Goal: Task Accomplishment & Management: Complete application form

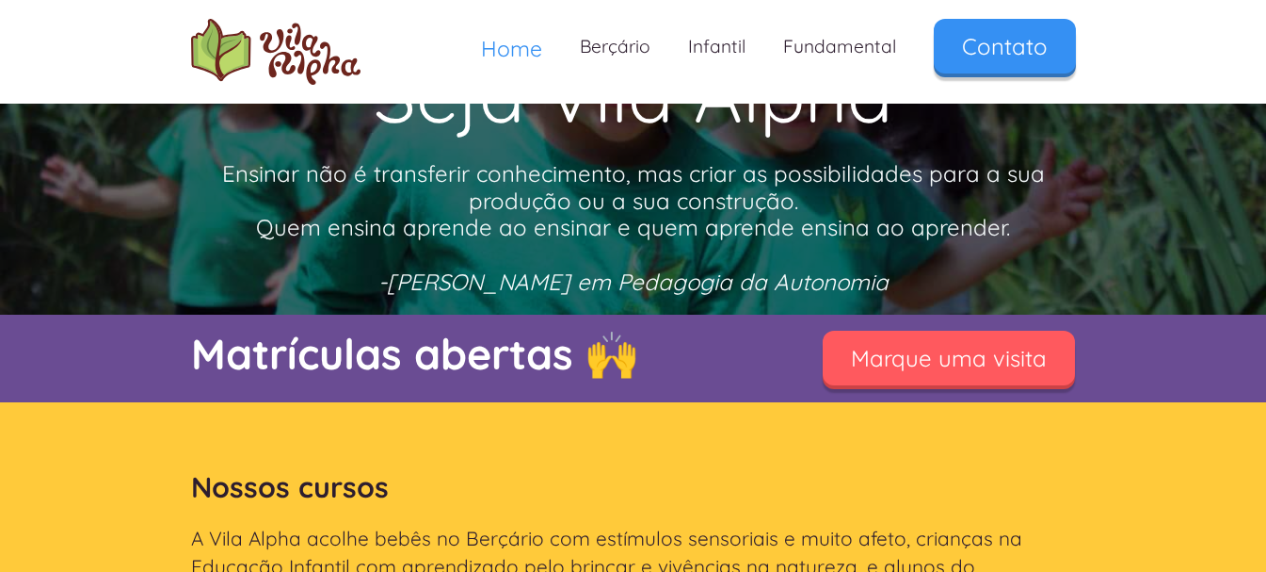
scroll to position [188, 0]
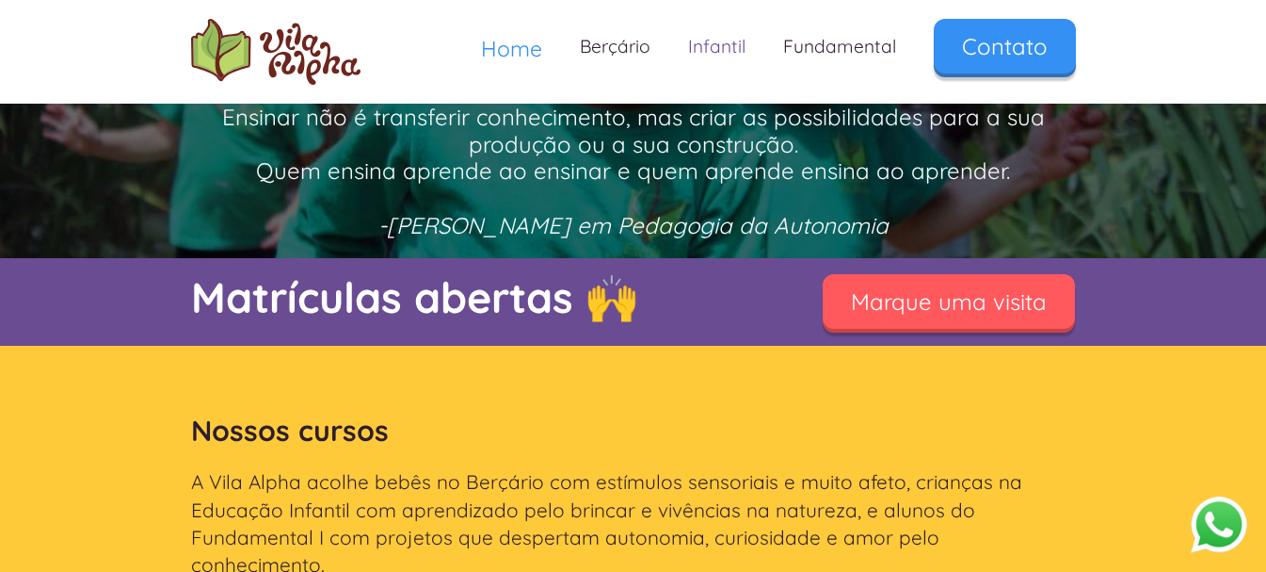
click at [721, 40] on link "Infantil" at bounding box center [716, 47] width 95 height 56
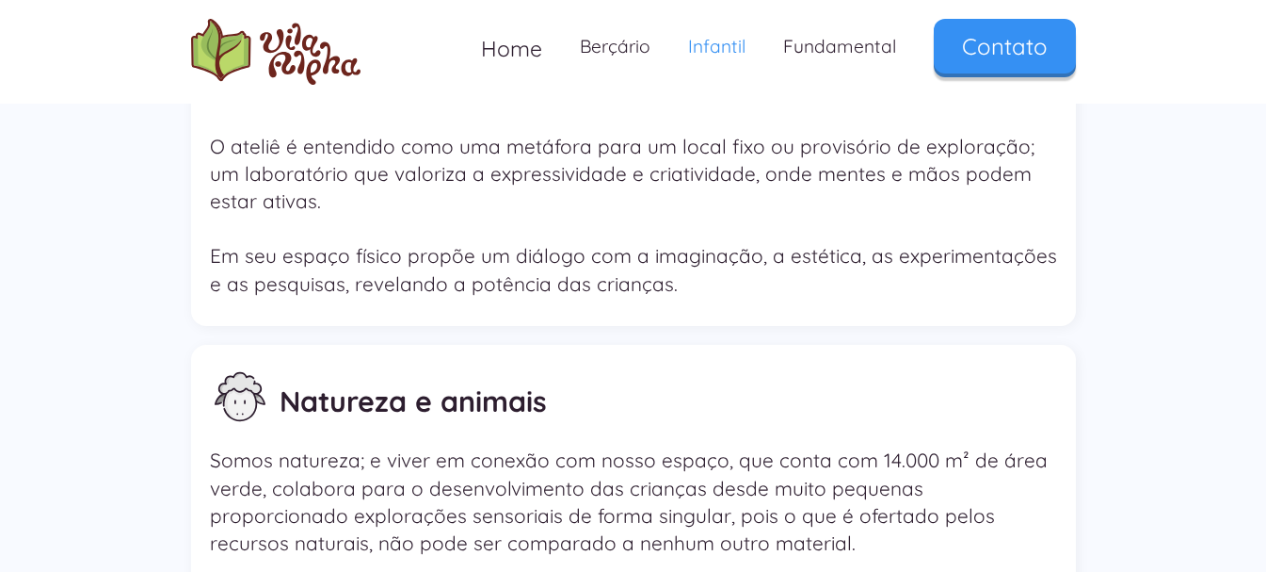
scroll to position [3672, 0]
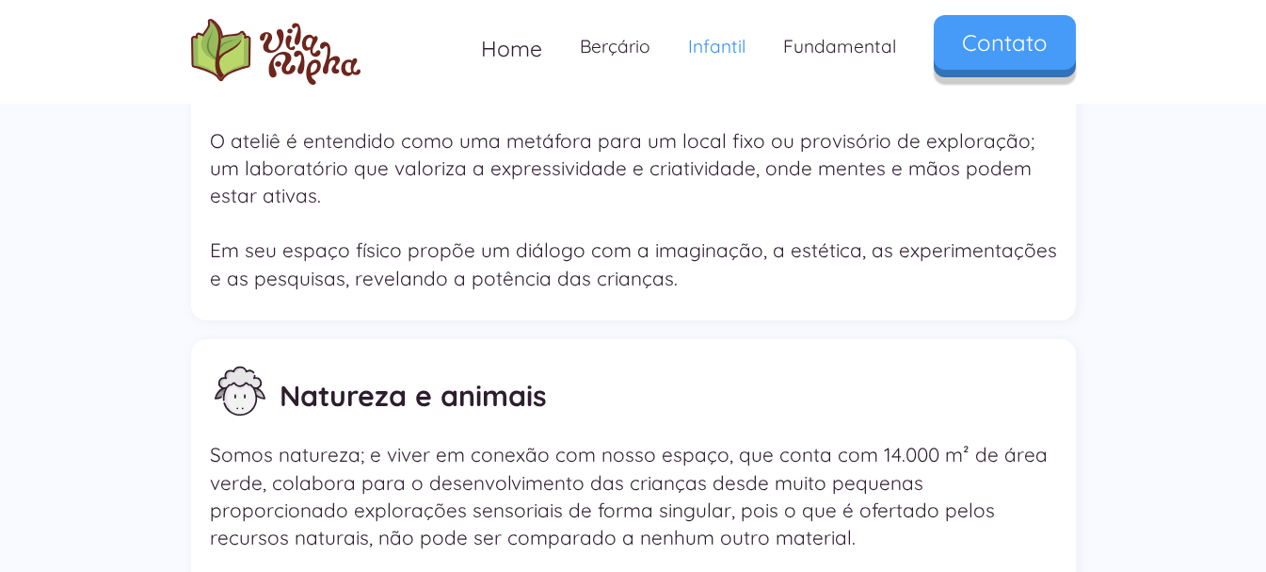
click at [1014, 52] on link "Contato" at bounding box center [1005, 42] width 142 height 55
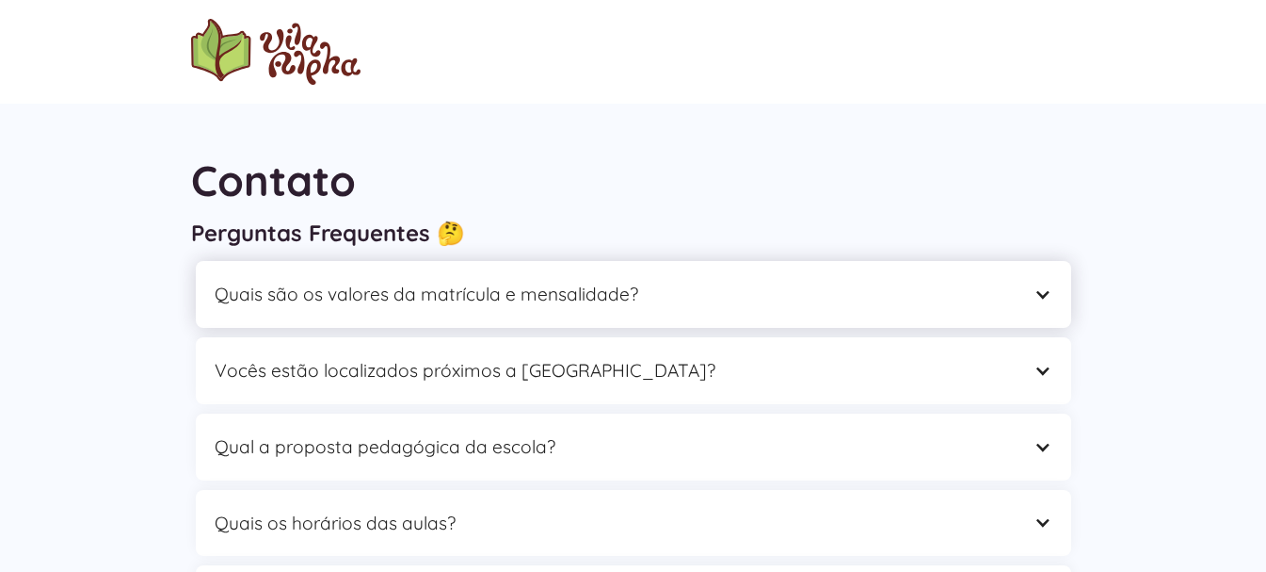
click at [594, 293] on div "Quais são os valores da matrícula e mensalidade?" at bounding box center [615, 294] width 800 height 29
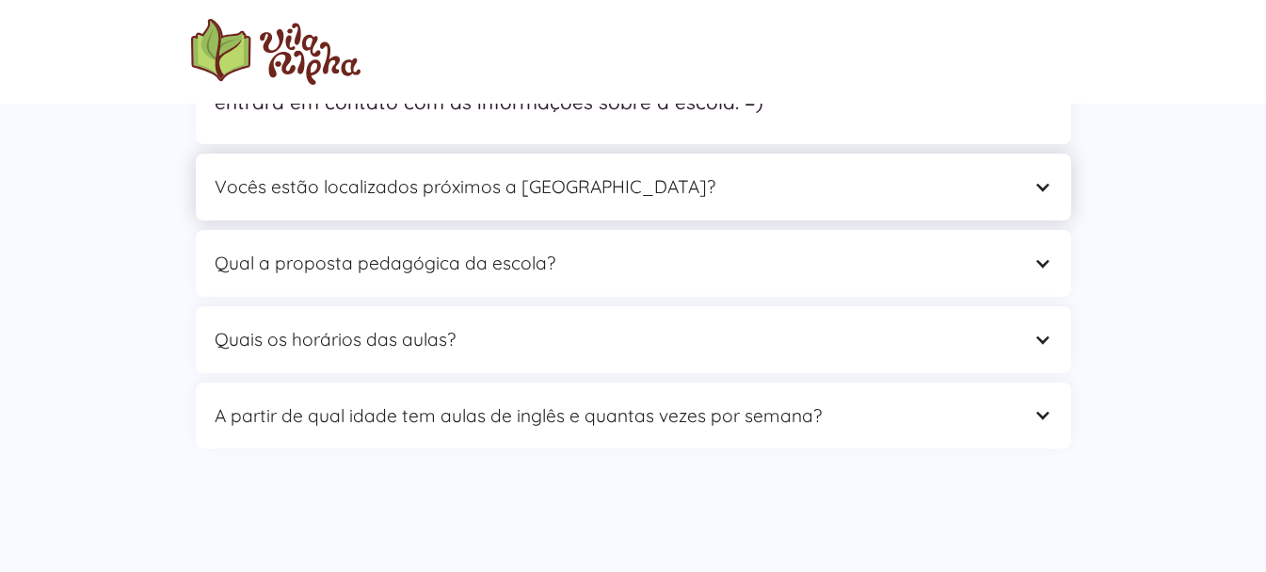
scroll to position [282, 0]
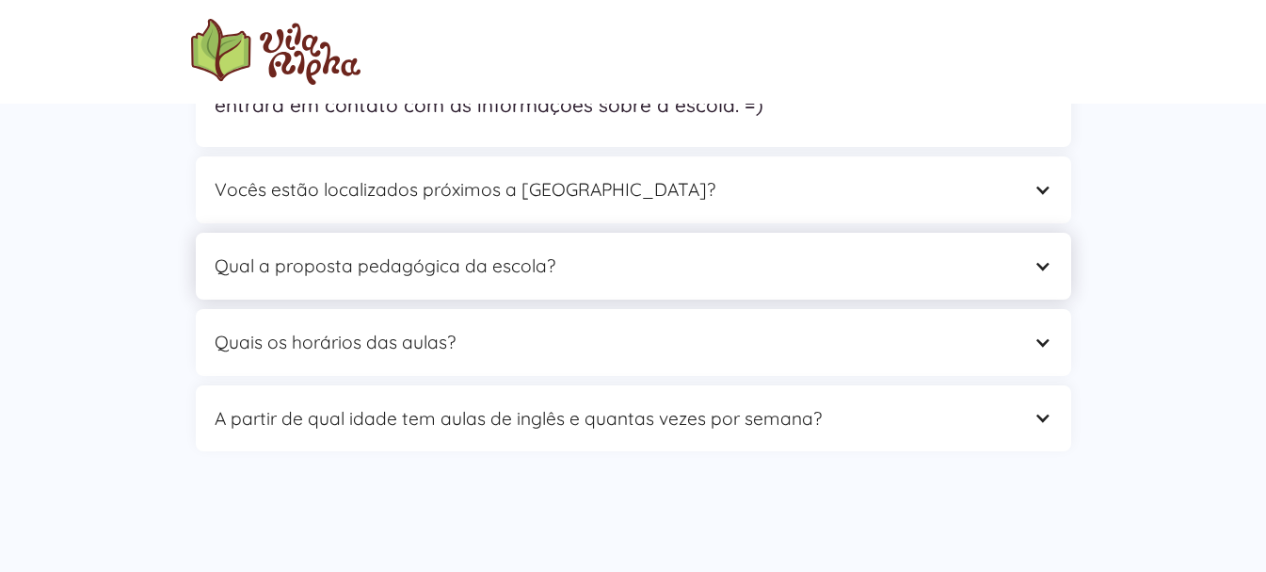
click at [455, 266] on div "Qual a proposta pedagógica da escola?" at bounding box center [615, 265] width 800 height 29
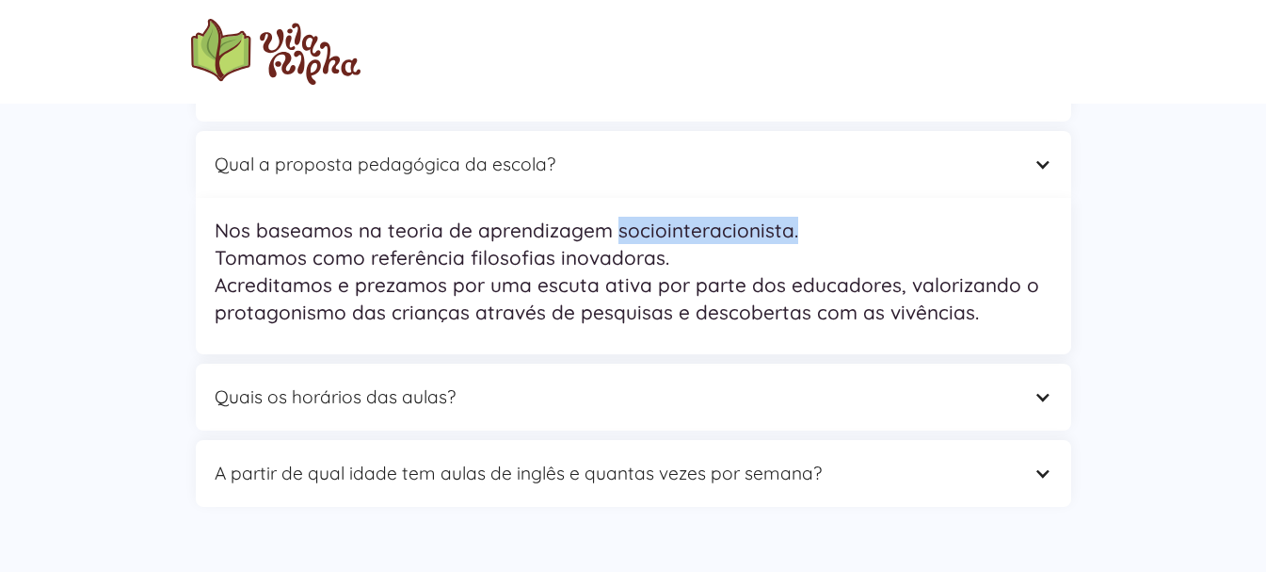
drag, startPoint x: 614, startPoint y: 233, endPoint x: 794, endPoint y: 233, distance: 179.9
click at [794, 233] on p "Nos baseamos na teoria de aprendizagem sociointeracionista. Tomamos como referê…" at bounding box center [634, 272] width 838 height 110
copy p "sociointeracionista."
click at [486, 375] on div "Quais os horários das aulas?" at bounding box center [634, 396] width 876 height 67
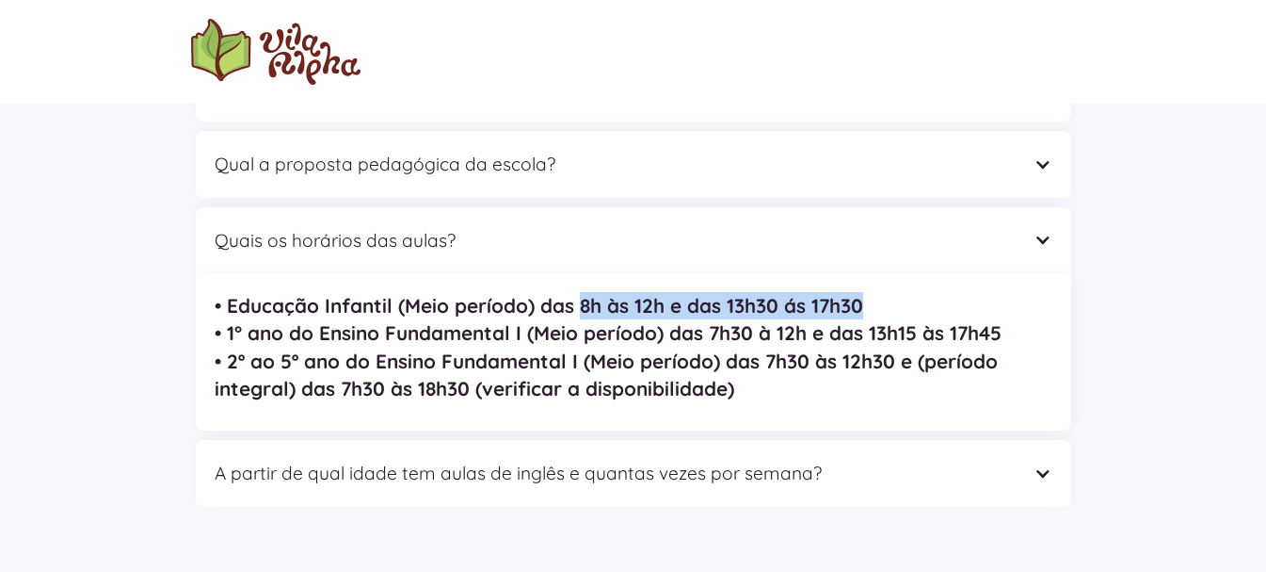
drag, startPoint x: 578, startPoint y: 305, endPoint x: 878, endPoint y: 310, distance: 299.5
click at [879, 310] on p "• Educação Infantil (Meio período) das 8h às 12h e das 13h30 ás 17h30 • 1° ano …" at bounding box center [634, 347] width 838 height 110
copy strong "8h às 12h e das 13h30 ás 17h30"
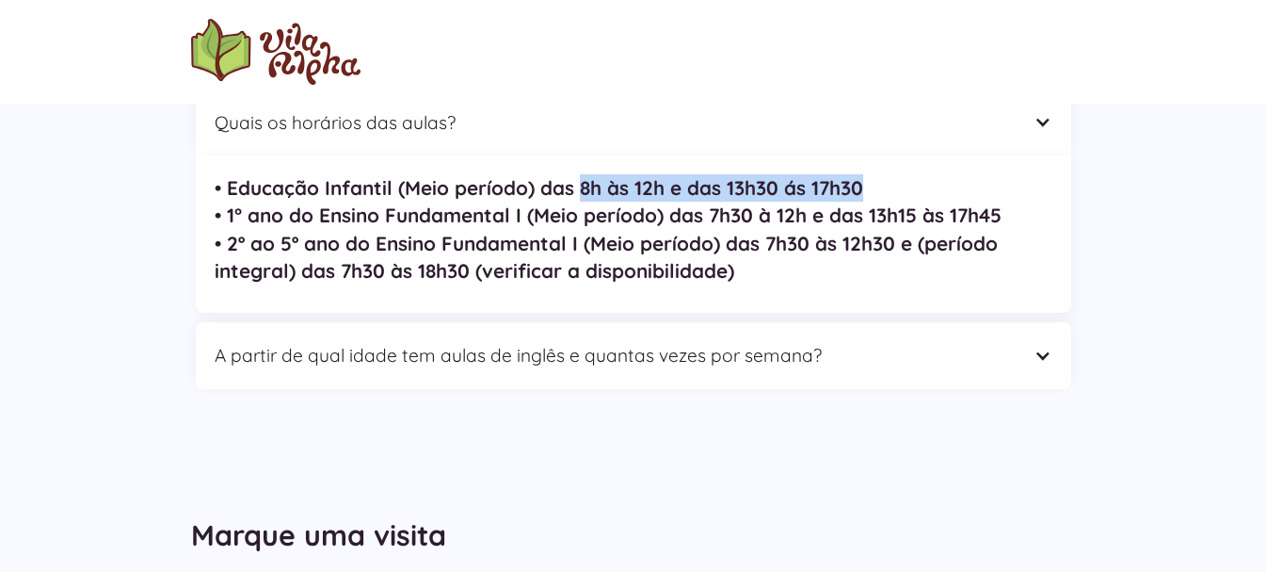
scroll to position [471, 0]
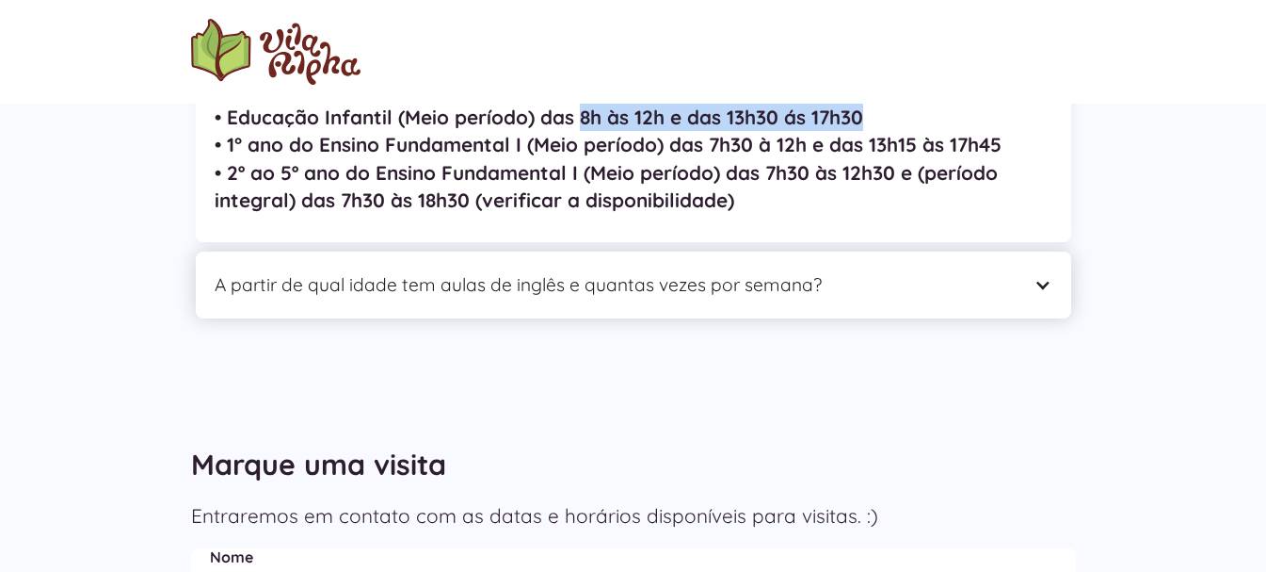
click at [591, 285] on div "A partir de qual idade tem aulas de inglês e quantas vezes por semana?" at bounding box center [615, 284] width 800 height 29
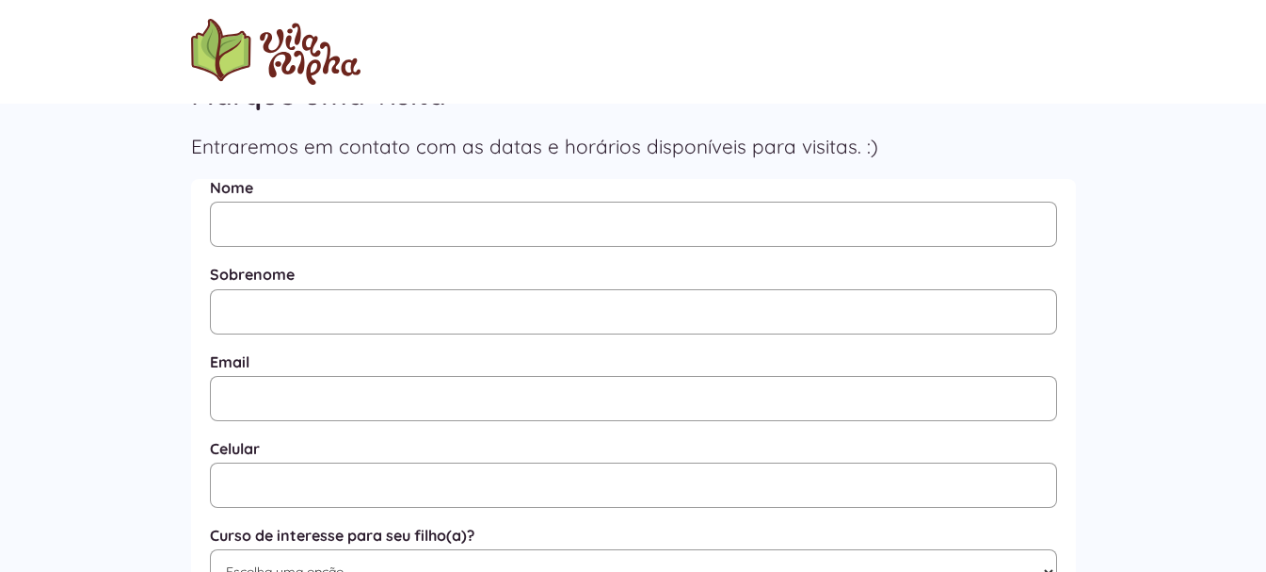
scroll to position [753, 0]
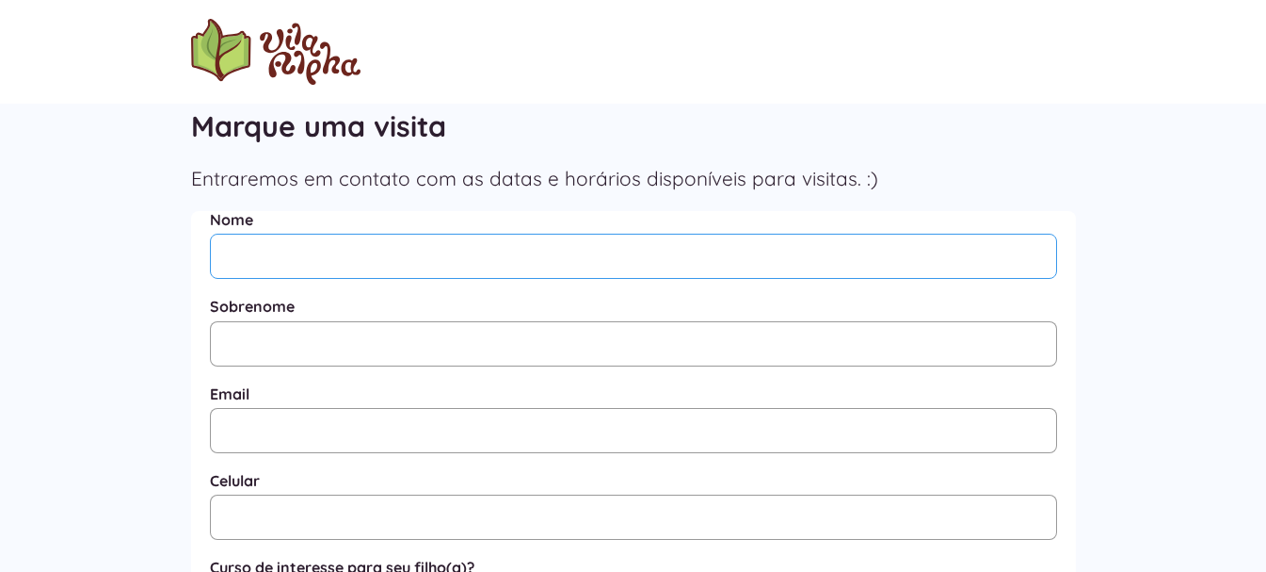
click at [297, 262] on input "Nome" at bounding box center [633, 256] width 847 height 45
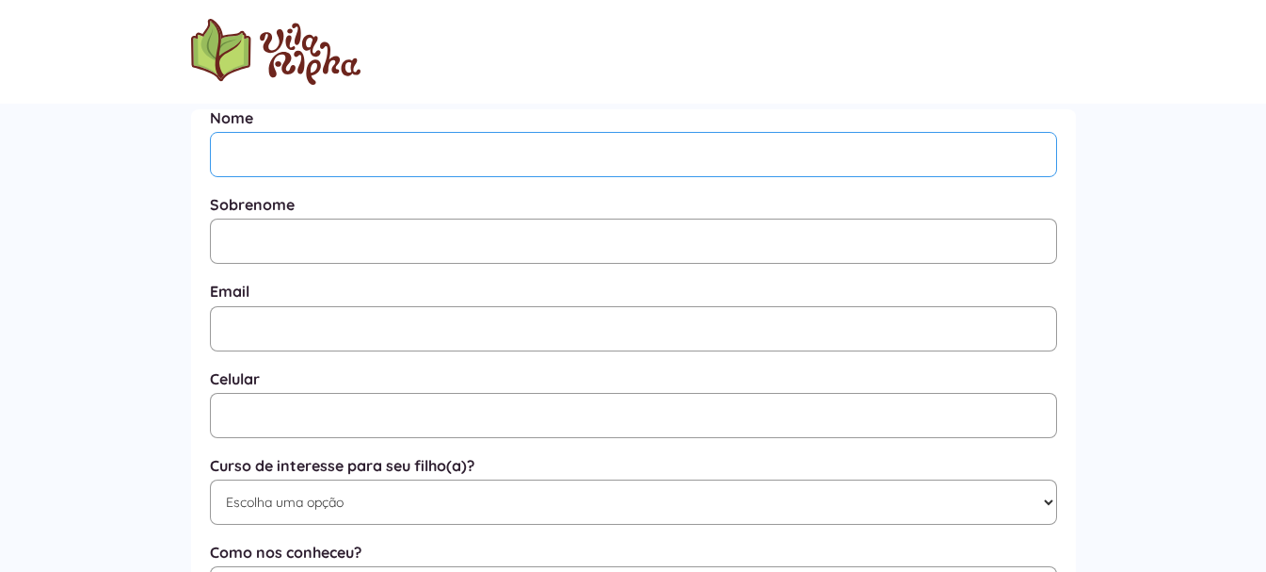
type input "CARLA"
type input "NASCIMENTO"
type input "carlitasechler@gmail.com"
type input "(11) 98670-0887"
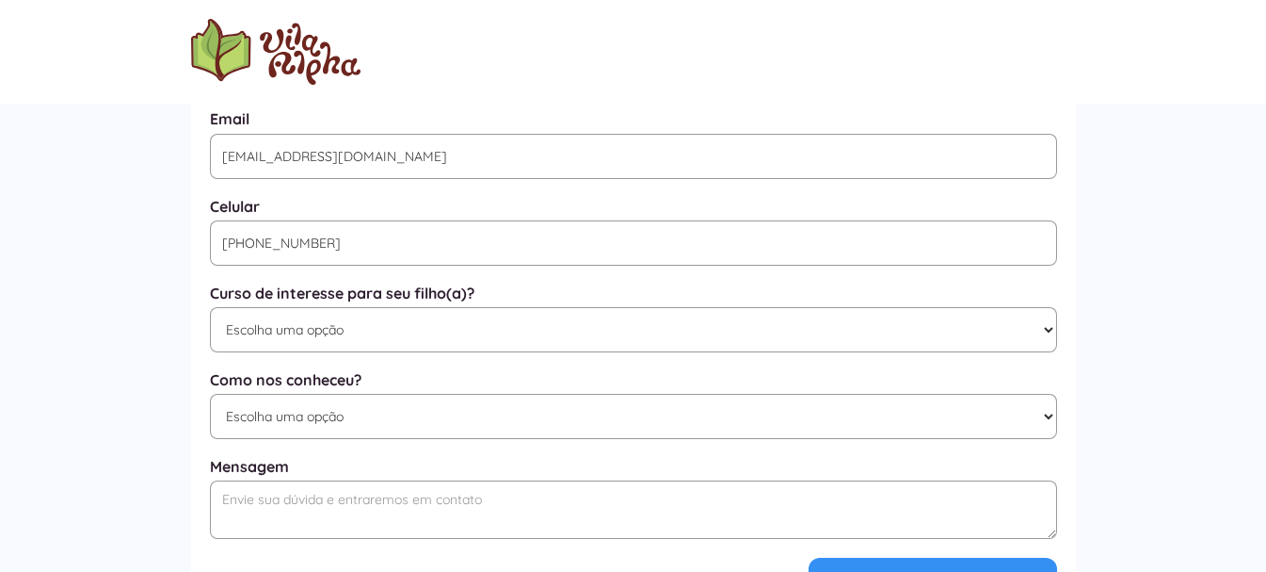
scroll to position [1036, 0]
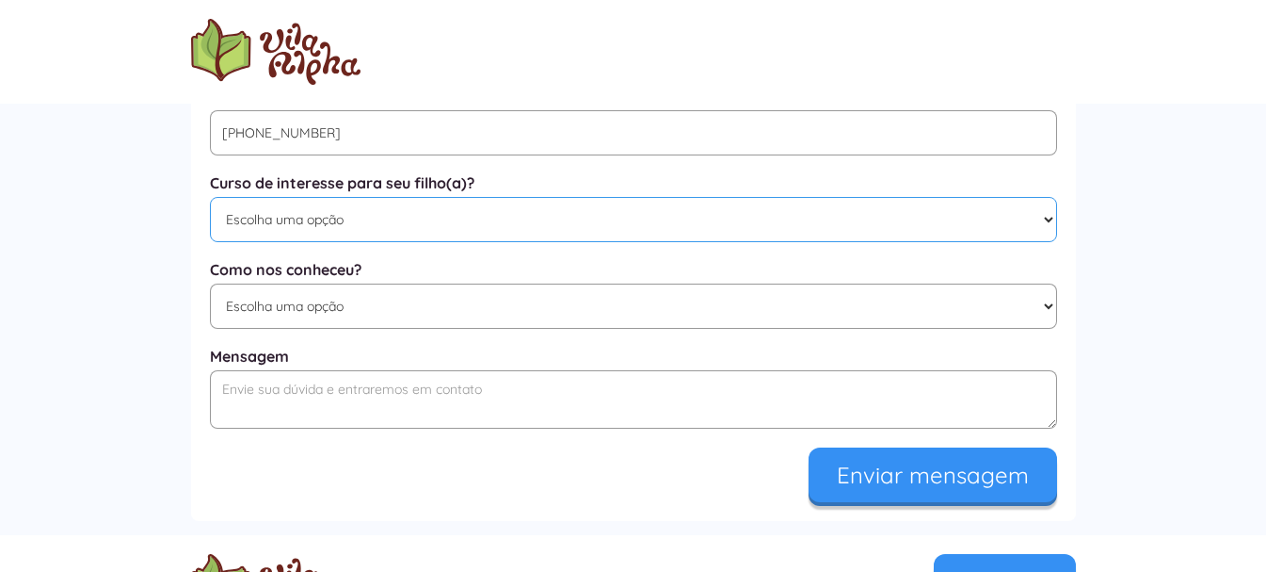
click at [453, 223] on select "Escolha uma opção Educação Infantil / Berçário Ensino Fundamental I Integral" at bounding box center [633, 219] width 847 height 45
select select "Educação Infantil / Berçário"
click at [210, 203] on select "Escolha uma opção Educação Infantil / Berçário Ensino Fundamental I Integral" at bounding box center [633, 219] width 847 height 45
click at [524, 312] on select "Escolha uma opção Google Facebook Instagram Indicação Proximidade com a Escola …" at bounding box center [633, 305] width 847 height 45
select select "indicação"
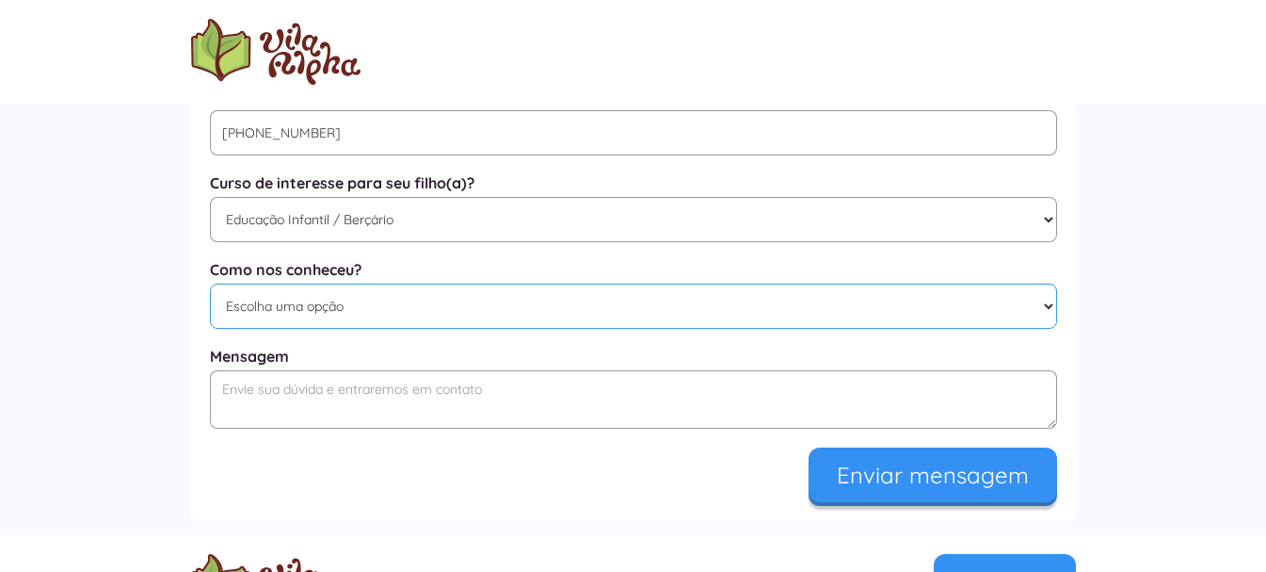
click at [210, 293] on select "Escolha uma opção Google Facebook Instagram Indicação Proximidade com a Escola …" at bounding box center [633, 305] width 847 height 45
click at [477, 398] on textarea "Mensagem" at bounding box center [633, 399] width 847 height 58
paste textarea "8h às 12h e das 13h30 ás 17h30"
type textarea "8"
click at [225, 401] on textarea "Mensagem" at bounding box center [633, 399] width 847 height 58
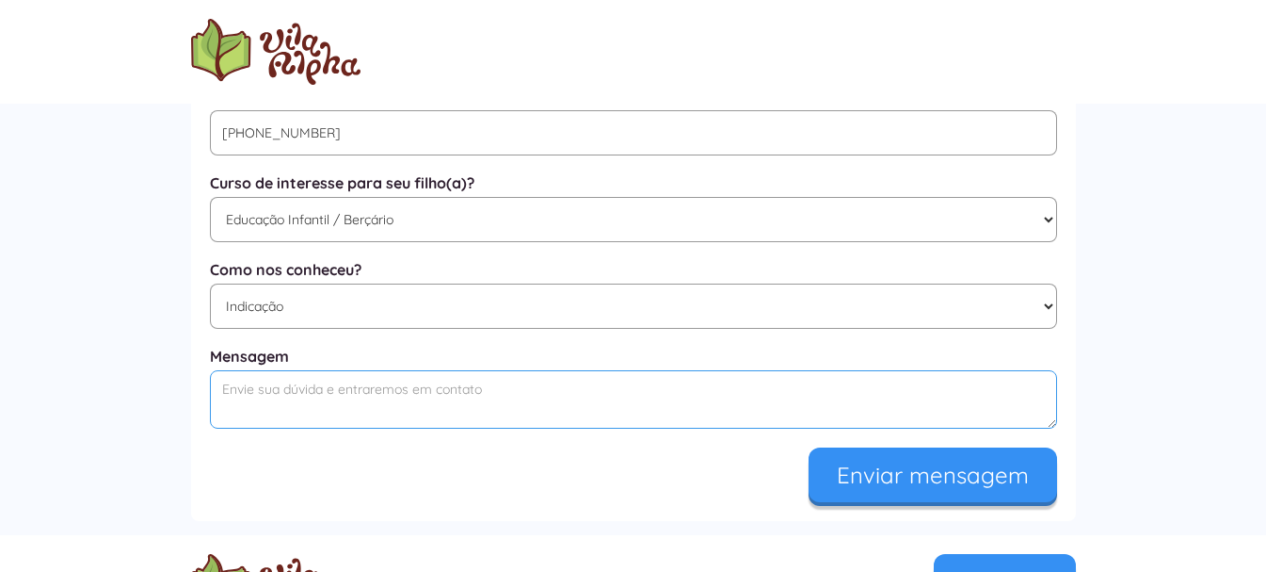
paste textarea "Boa tarde Gostaria de saber valores e horários Minha filha fará 3 anos agora em…"
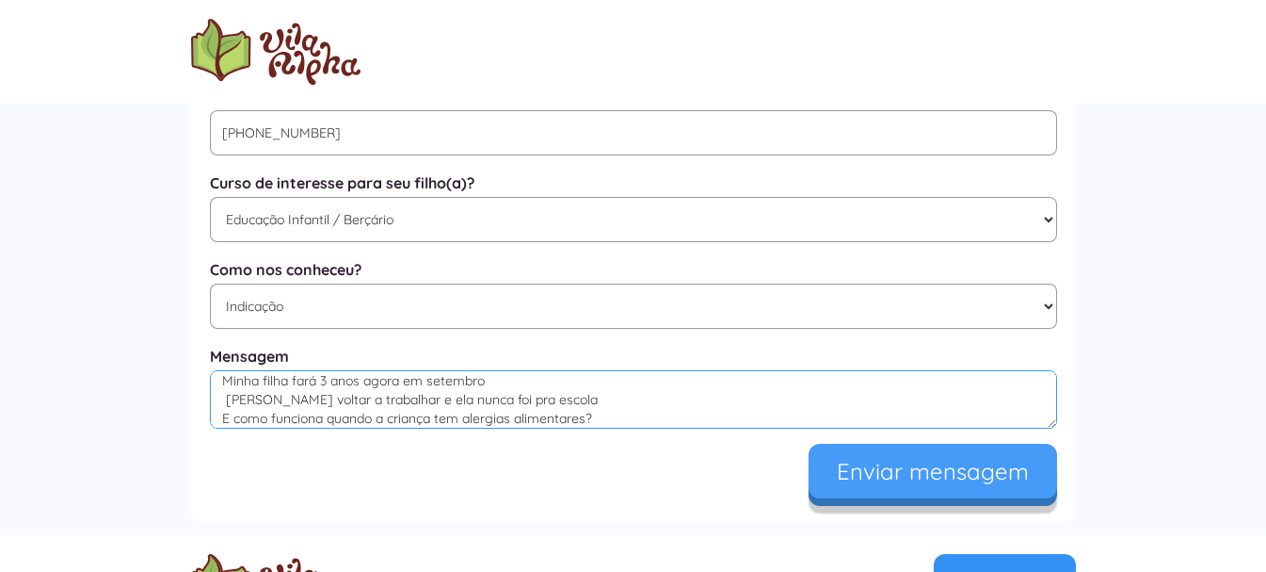
scroll to position [65, 0]
type textarea "Boa tarde Gostaria de saber valores e horários Minha filha fará 3 anos agora em…"
click at [955, 486] on input "Enviar mensagem" at bounding box center [933, 471] width 249 height 55
type input "Enviando..."
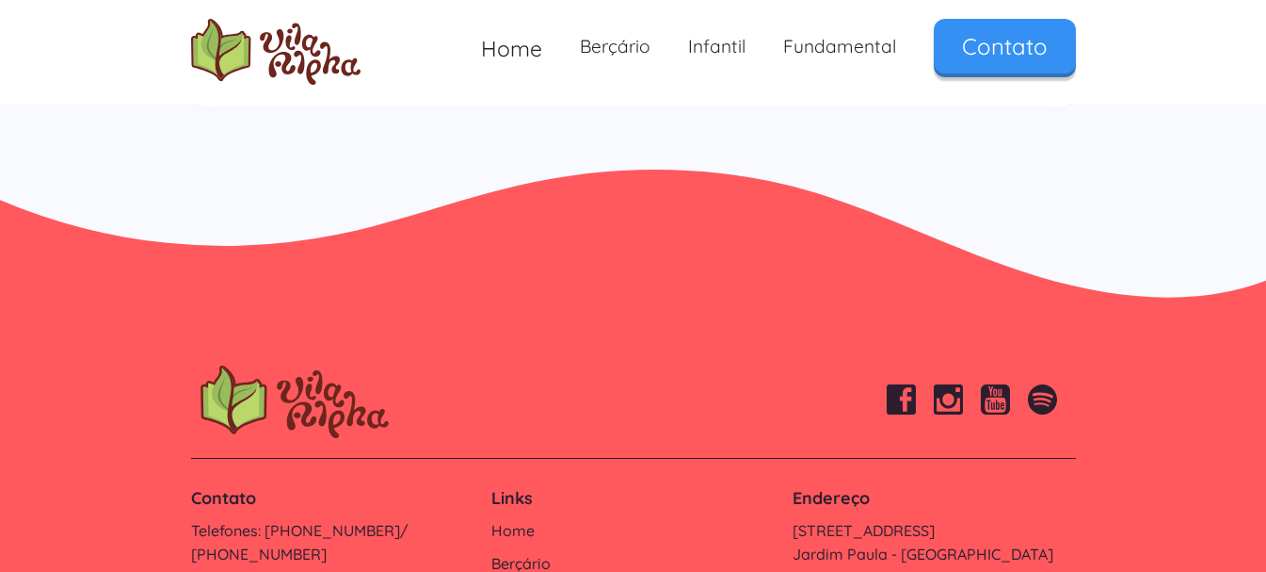
scroll to position [1601, 0]
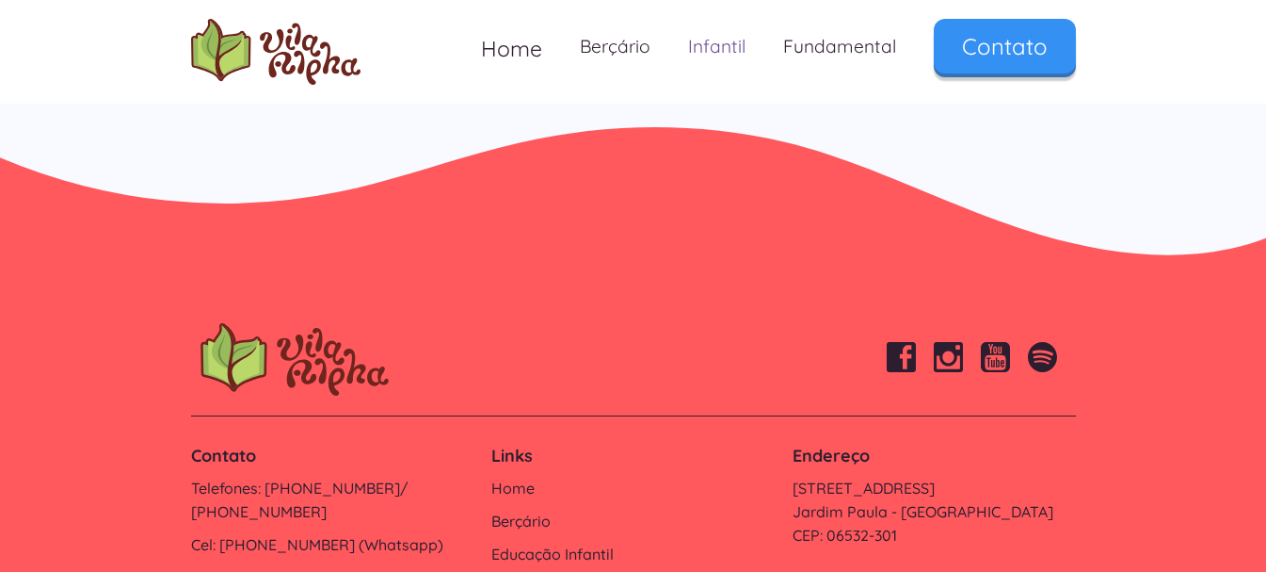
click at [740, 46] on link "Infantil" at bounding box center [716, 47] width 95 height 56
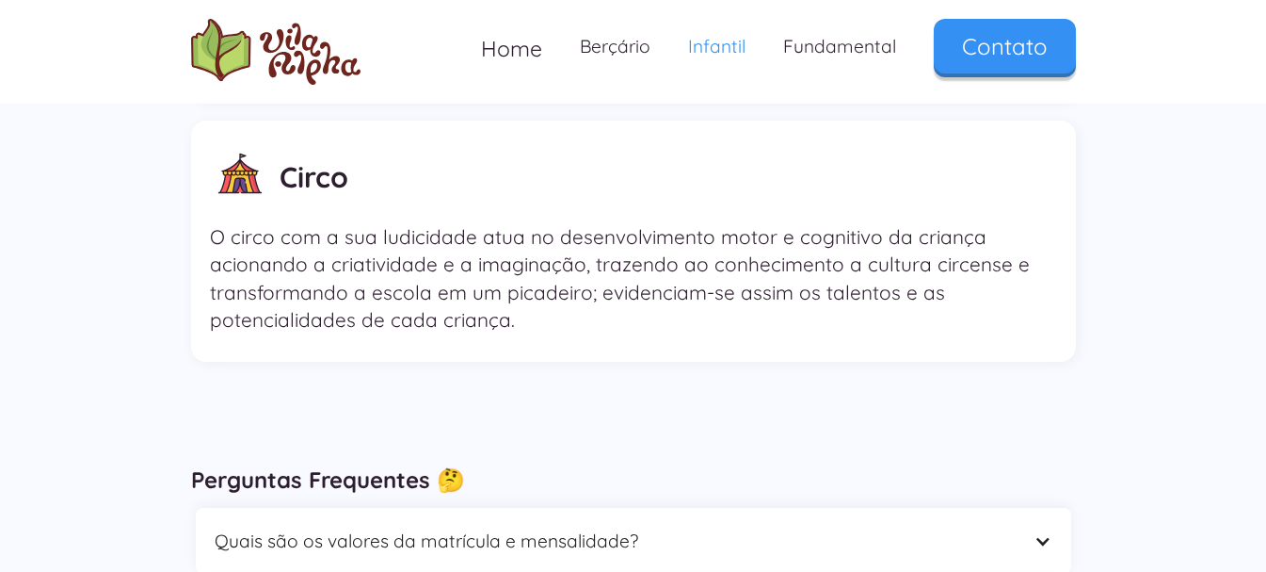
scroll to position [5744, 0]
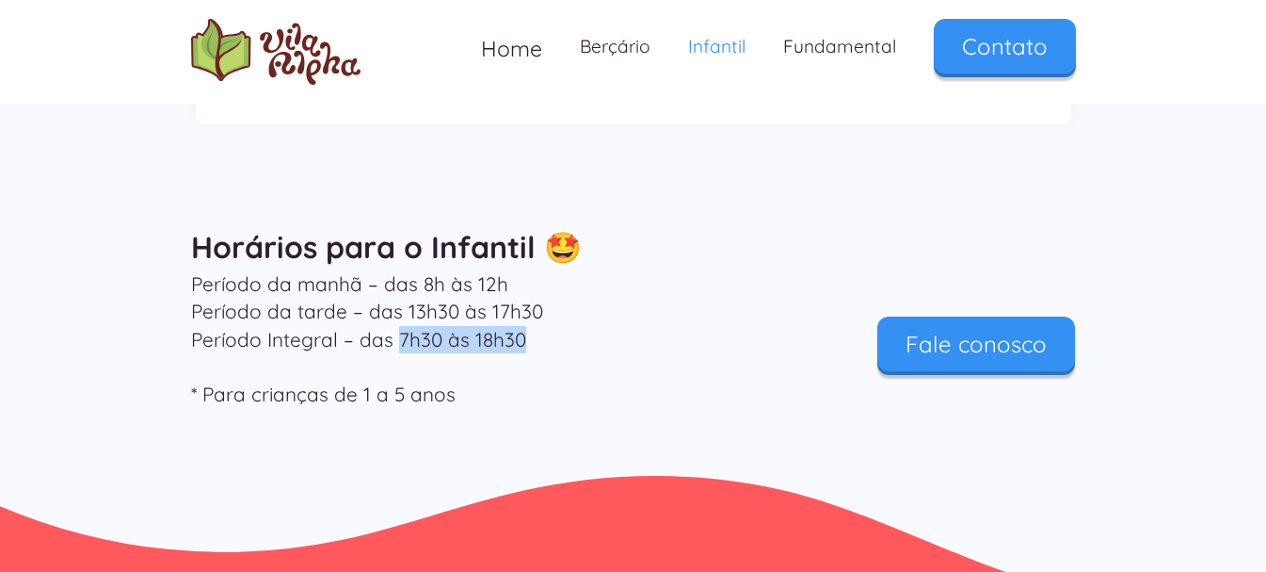
drag, startPoint x: 396, startPoint y: 310, endPoint x: 520, endPoint y: 312, distance: 123.4
click at [520, 311] on p "Período da manhã – das 8h às 12h Período da tarde – das 13h30 às 17h30 Período …" at bounding box center [483, 338] width 584 height 137
copy p "7h30 às 18h30"
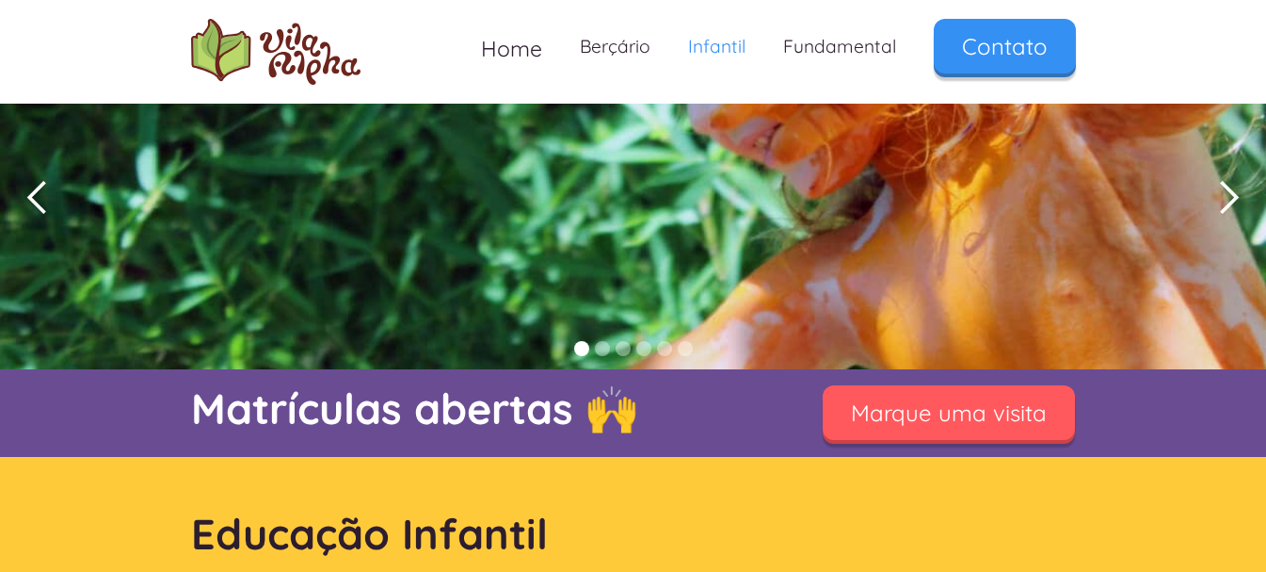
scroll to position [0, 0]
